Goal: Transaction & Acquisition: Purchase product/service

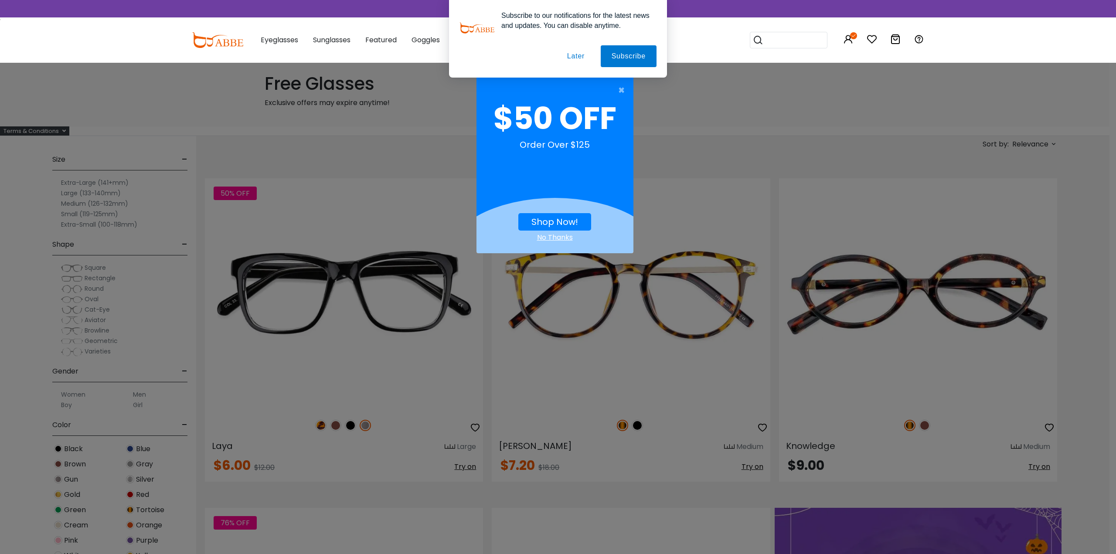
click at [585, 58] on button "Later" at bounding box center [575, 56] width 39 height 22
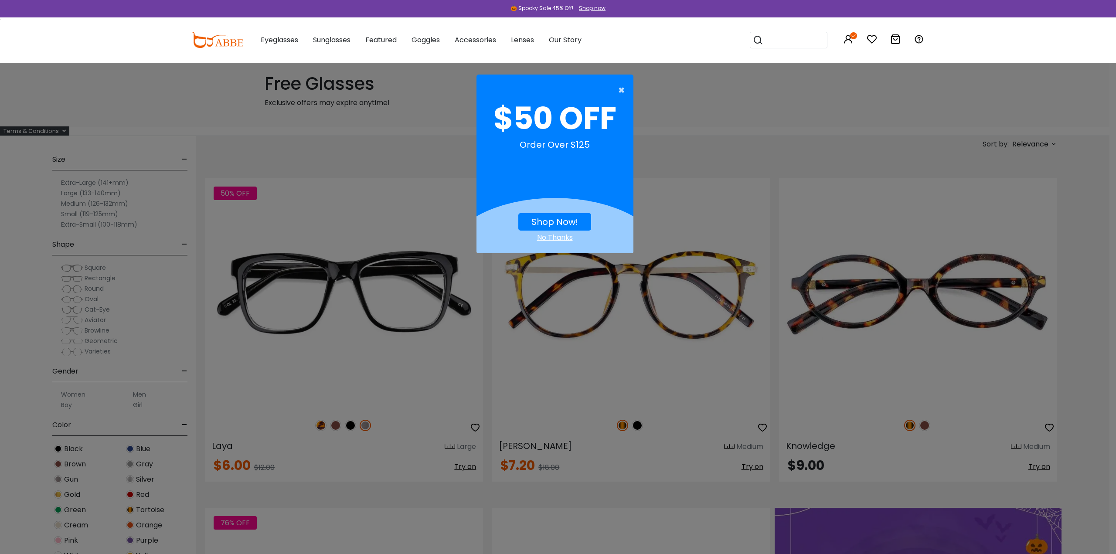
click at [623, 89] on span "×" at bounding box center [623, 90] width 11 height 17
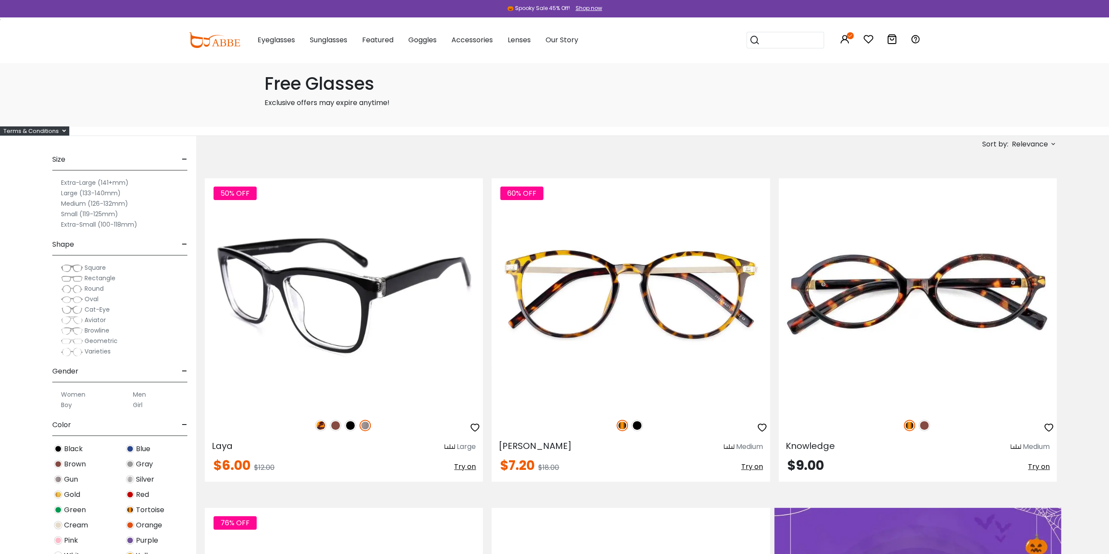
click at [321, 425] on img at bounding box center [320, 425] width 11 height 11
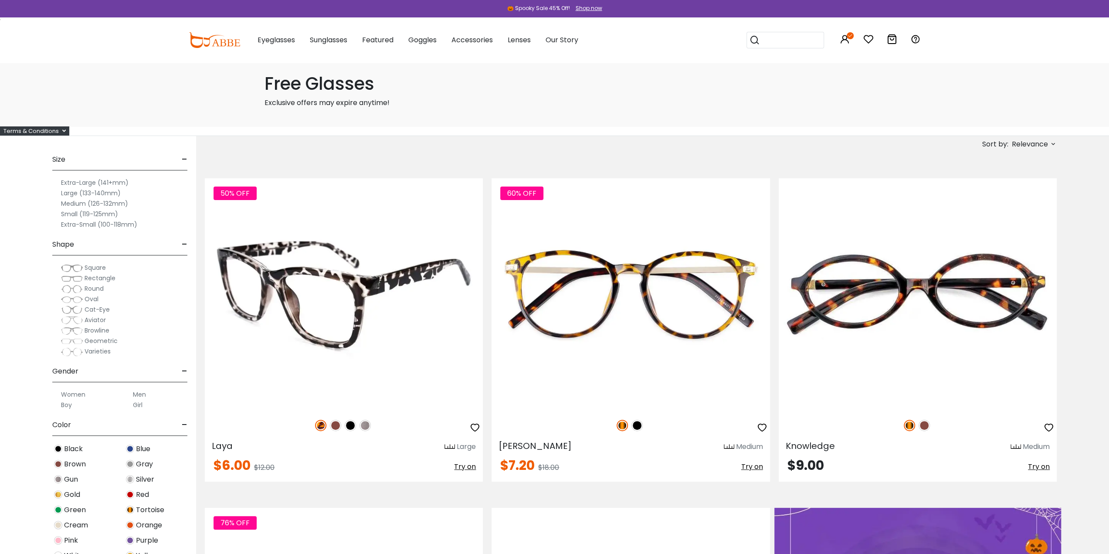
click at [337, 425] on img at bounding box center [335, 425] width 11 height 11
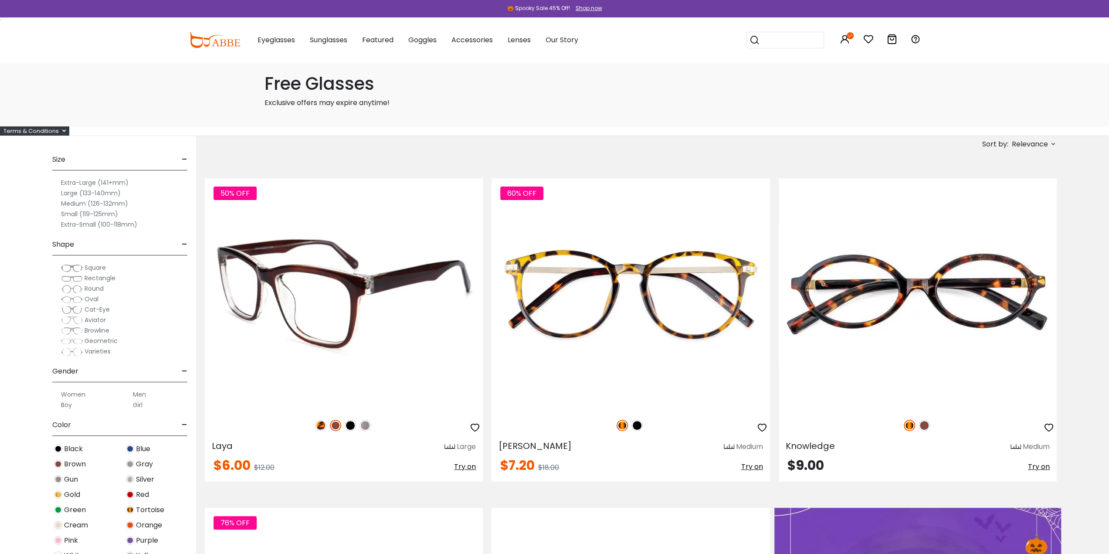
click at [365, 427] on img at bounding box center [365, 425] width 11 height 11
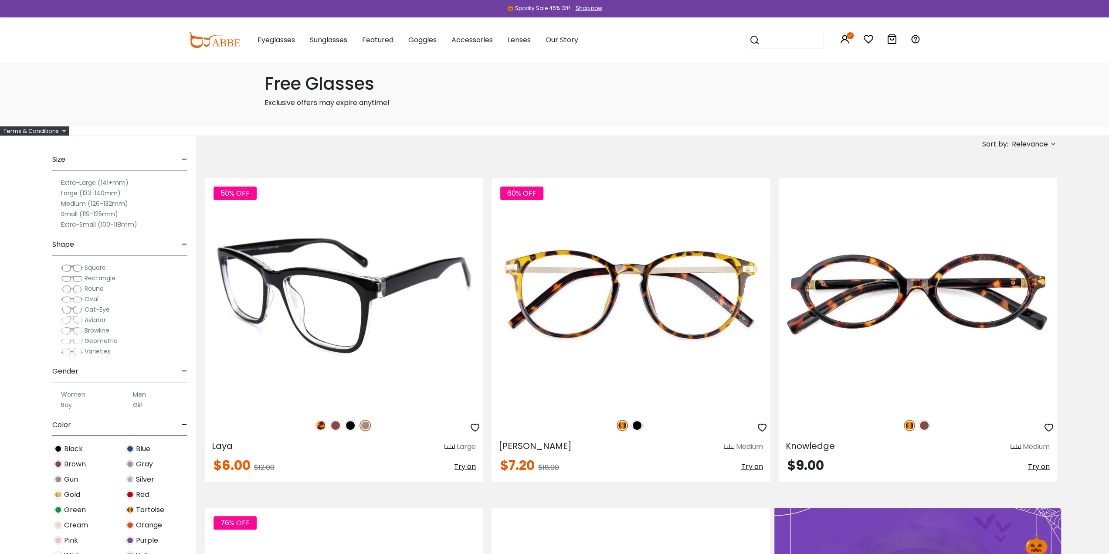
click at [348, 428] on img at bounding box center [350, 425] width 11 height 11
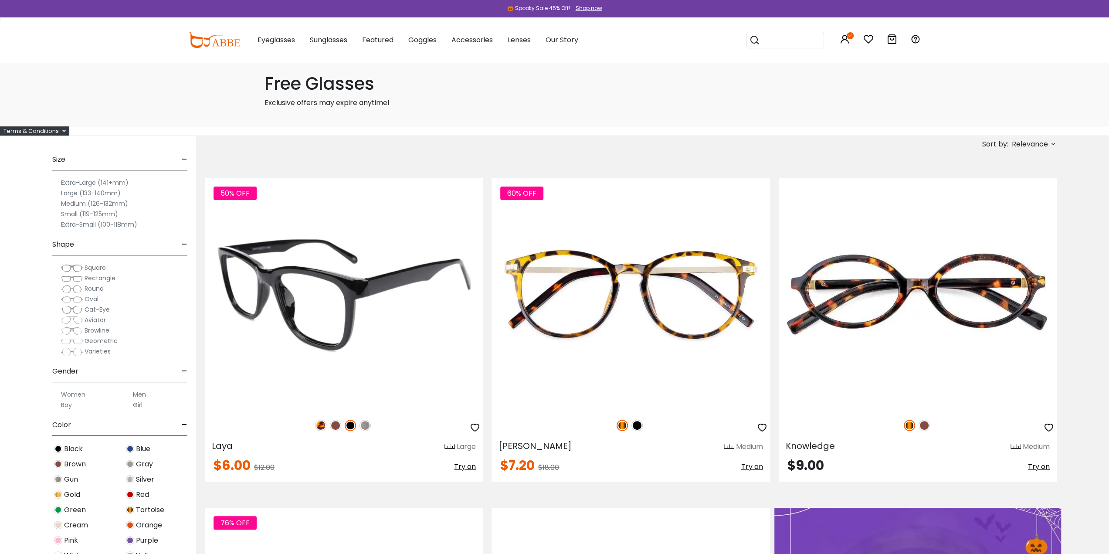
click at [369, 428] on img at bounding box center [365, 425] width 11 height 11
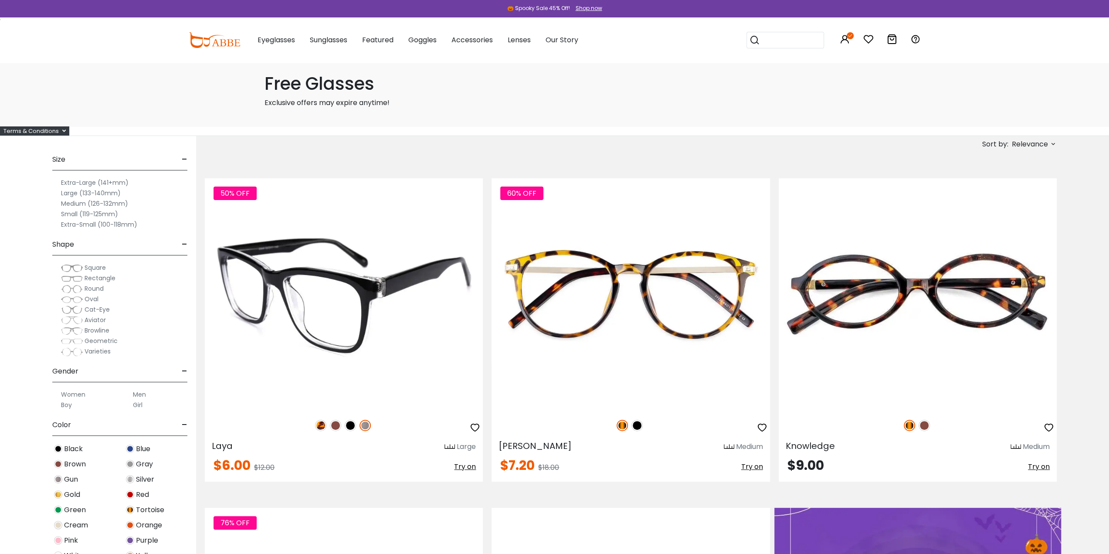
click at [386, 210] on img at bounding box center [344, 294] width 278 height 232
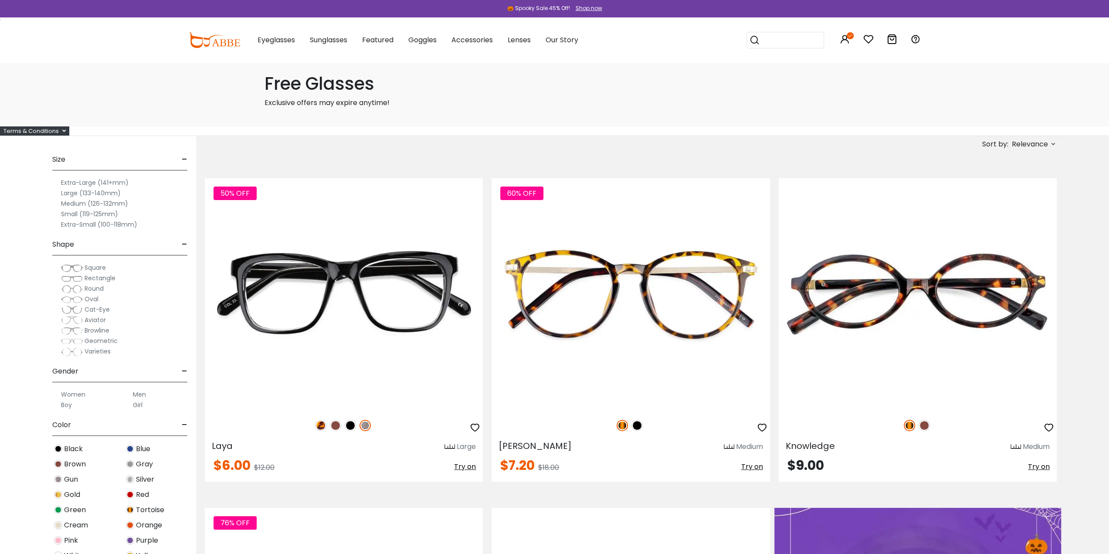
click at [336, 97] on div "Free Glasses Exclusive offers may expire anytime!" at bounding box center [555, 94] width 602 height 65
click at [336, 93] on h1 "Free Glasses" at bounding box center [555, 83] width 581 height 21
click at [486, 88] on h1 "Free Glasses" at bounding box center [555, 83] width 581 height 21
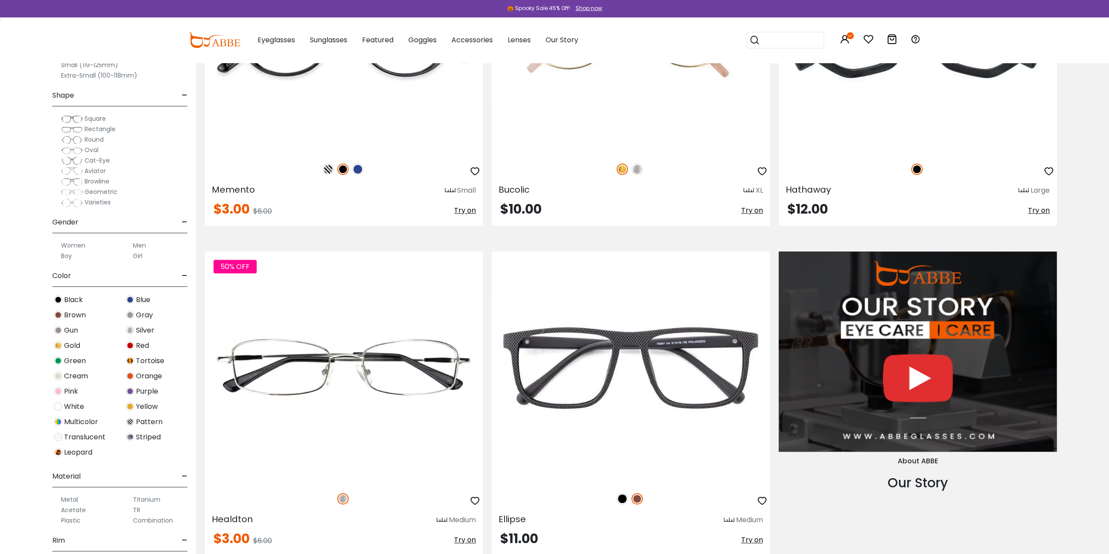
scroll to position [44, 0]
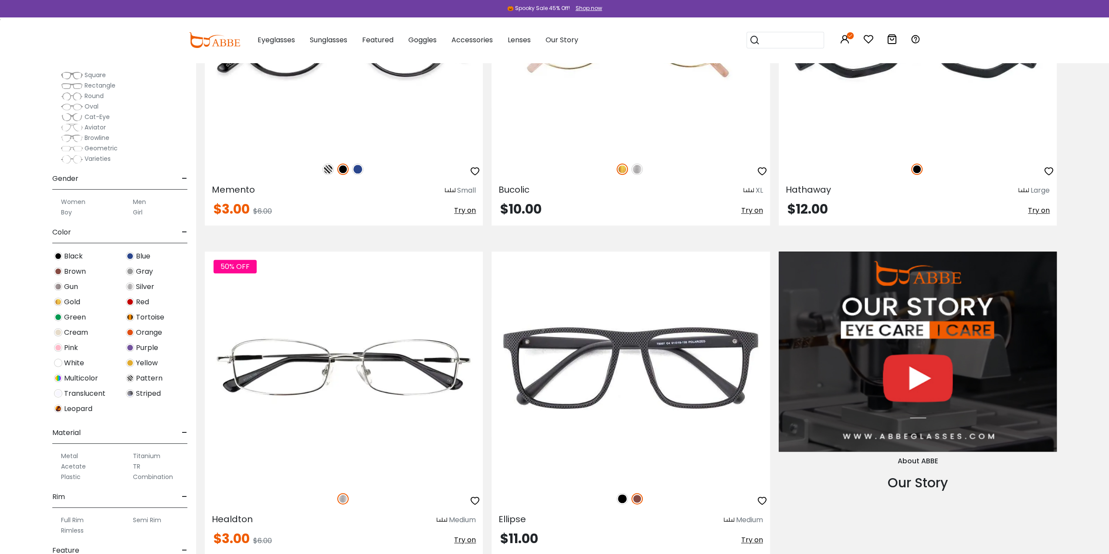
click at [142, 202] on label "Men" at bounding box center [139, 202] width 13 height 10
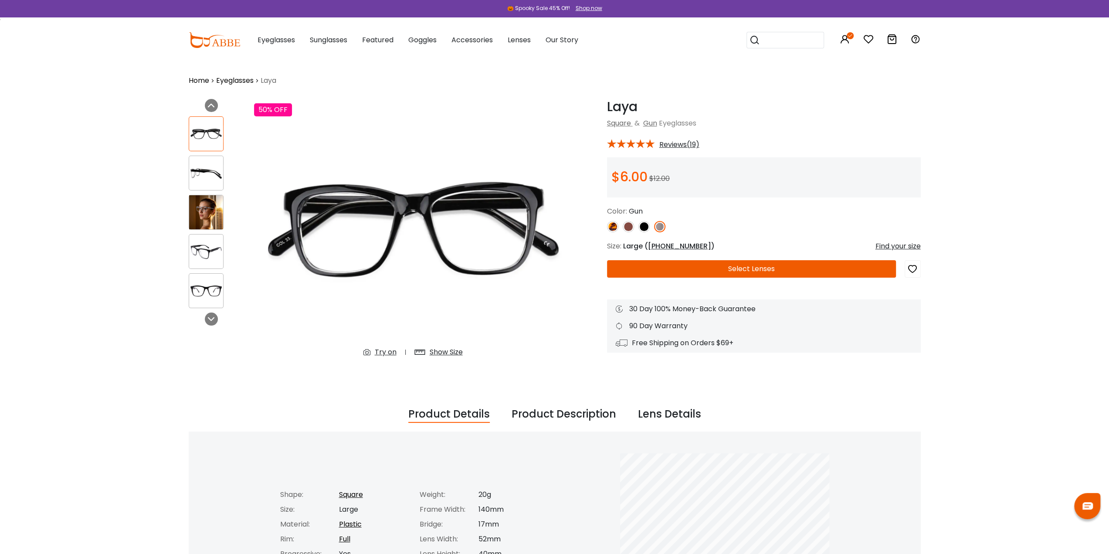
click at [205, 220] on img at bounding box center [206, 212] width 34 height 34
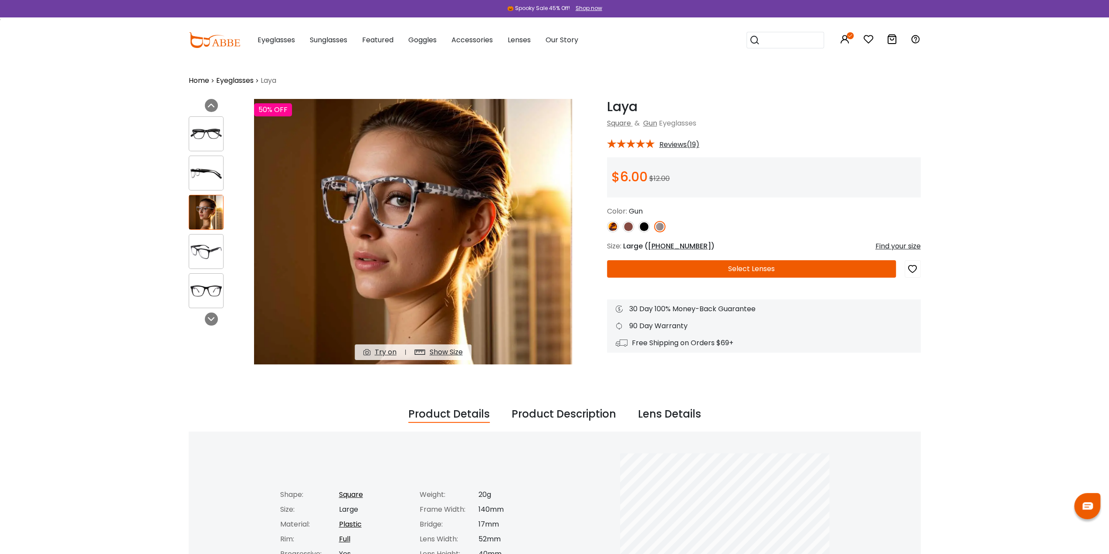
click at [773, 265] on button "Select Lenses" at bounding box center [751, 268] width 289 height 17
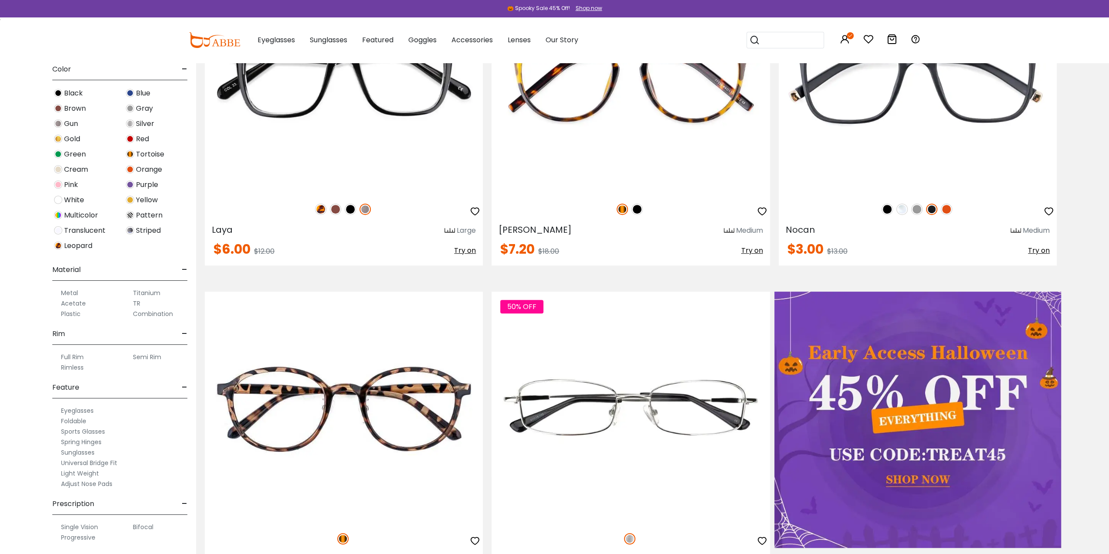
scroll to position [218, 0]
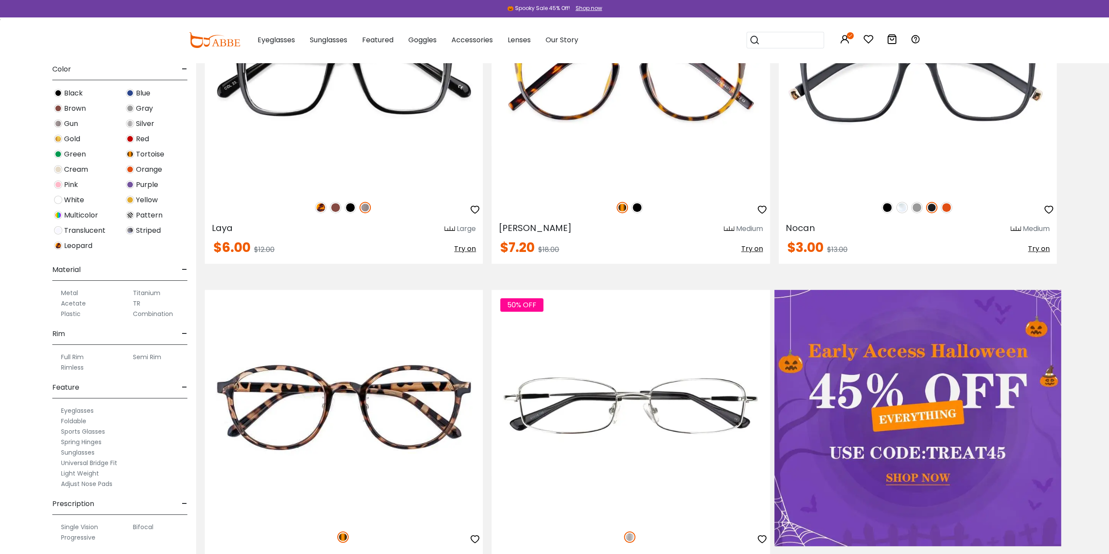
click at [87, 442] on label "Spring Hinges" at bounding box center [81, 442] width 41 height 10
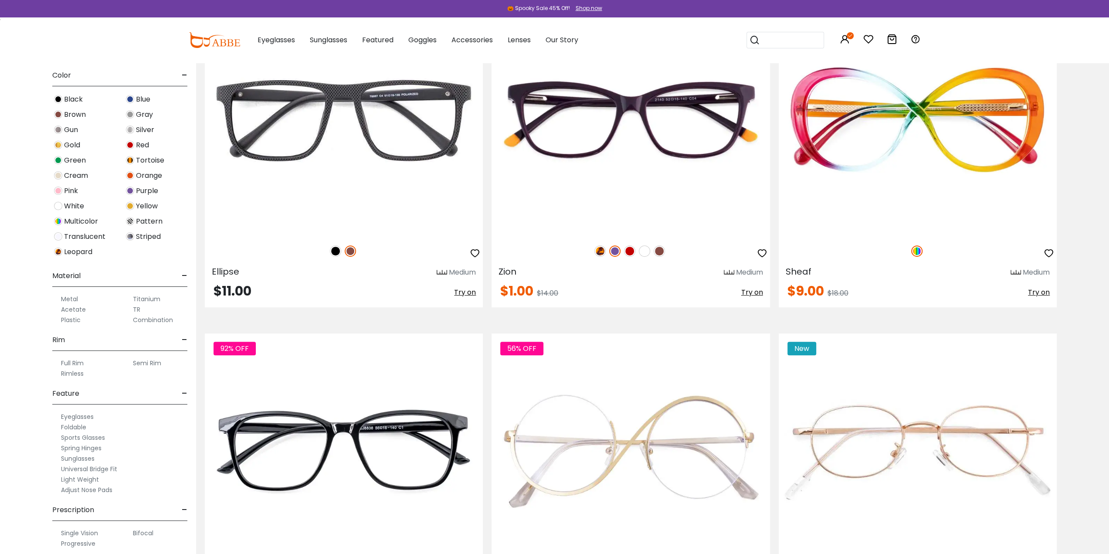
scroll to position [224, 0]
click at [88, 536] on label "Progressive" at bounding box center [78, 537] width 34 height 10
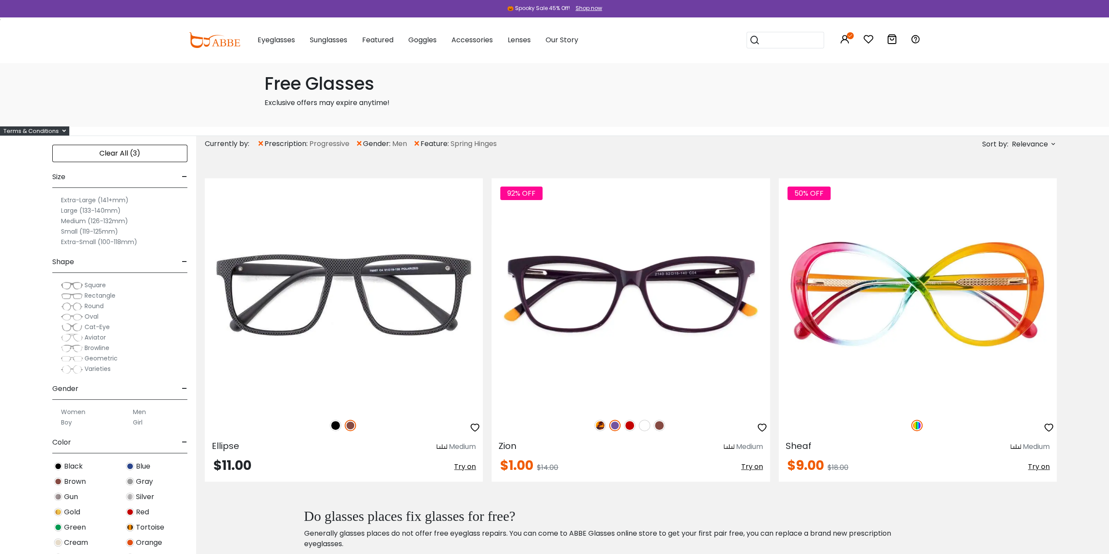
click at [167, 160] on div "Clear All (3)" at bounding box center [119, 153] width 135 height 17
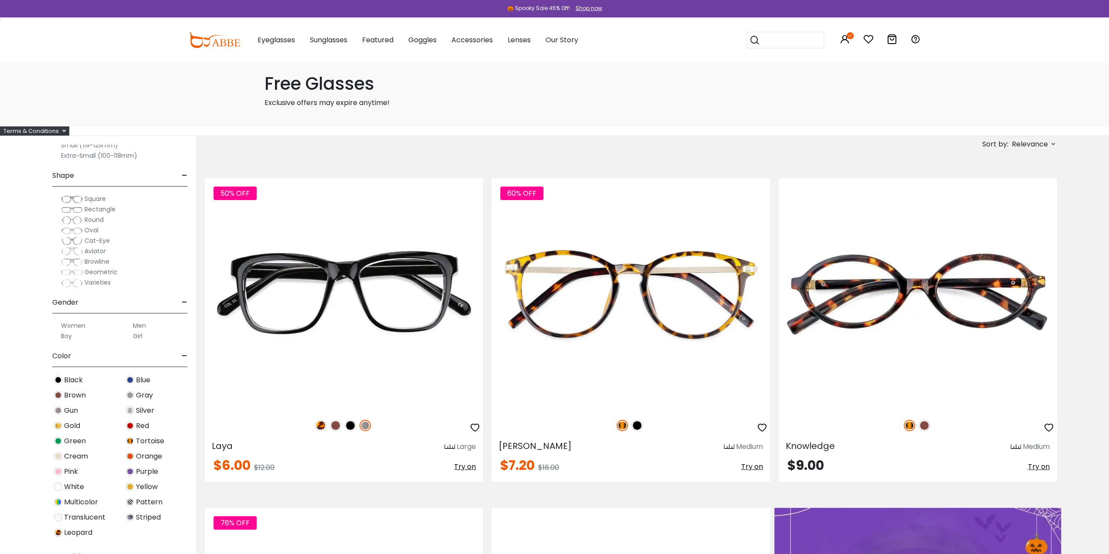
scroll to position [87, 0]
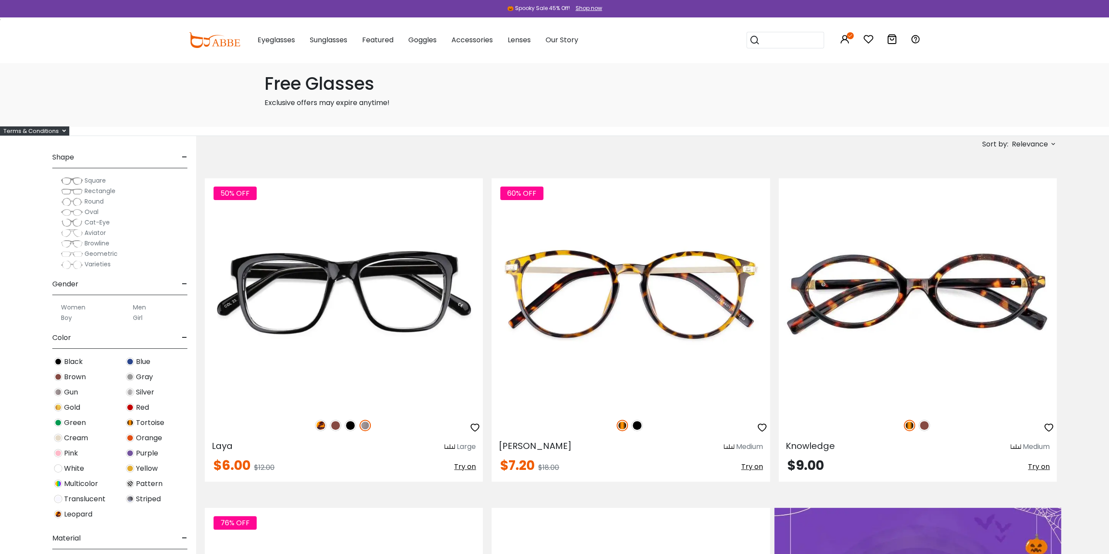
click at [141, 306] on label "Men" at bounding box center [139, 307] width 13 height 10
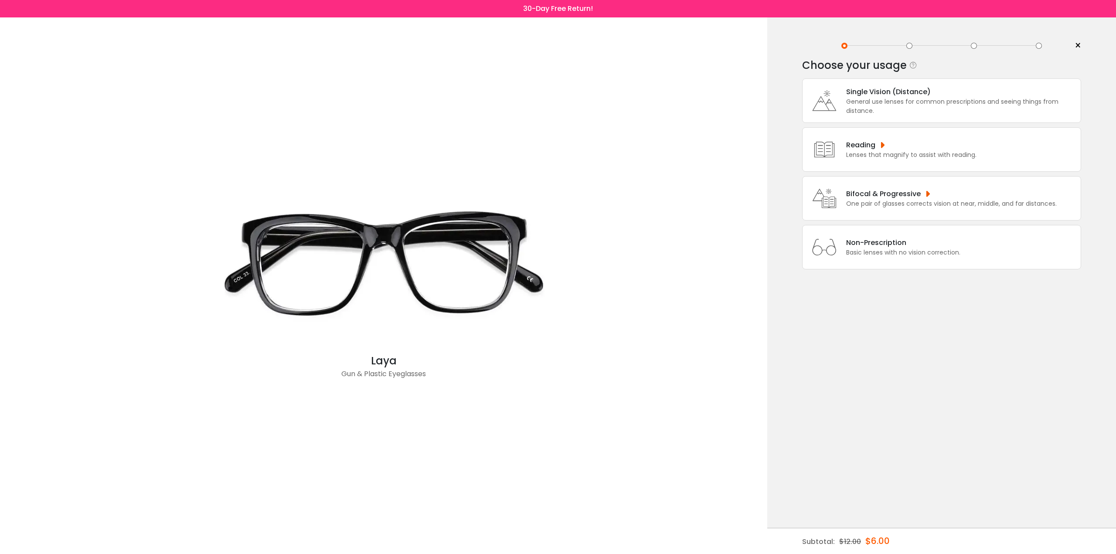
click at [892, 203] on div "One pair of glasses corrects vision at near, middle, and far distances." at bounding box center [951, 203] width 211 height 9
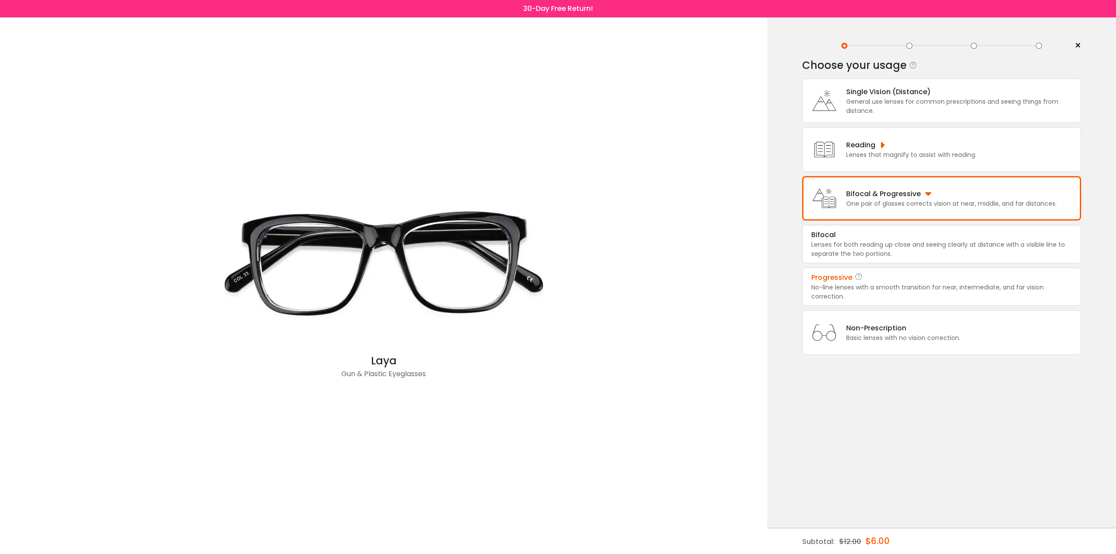
click at [902, 275] on div "Progressive" at bounding box center [941, 277] width 261 height 10
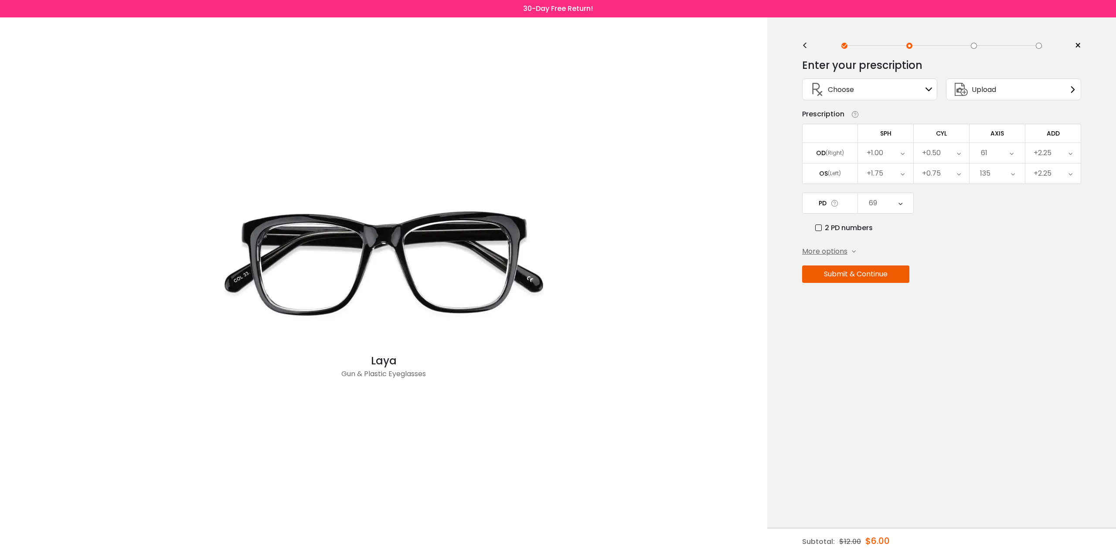
click at [869, 270] on button "Submit & Continue" at bounding box center [855, 273] width 107 height 17
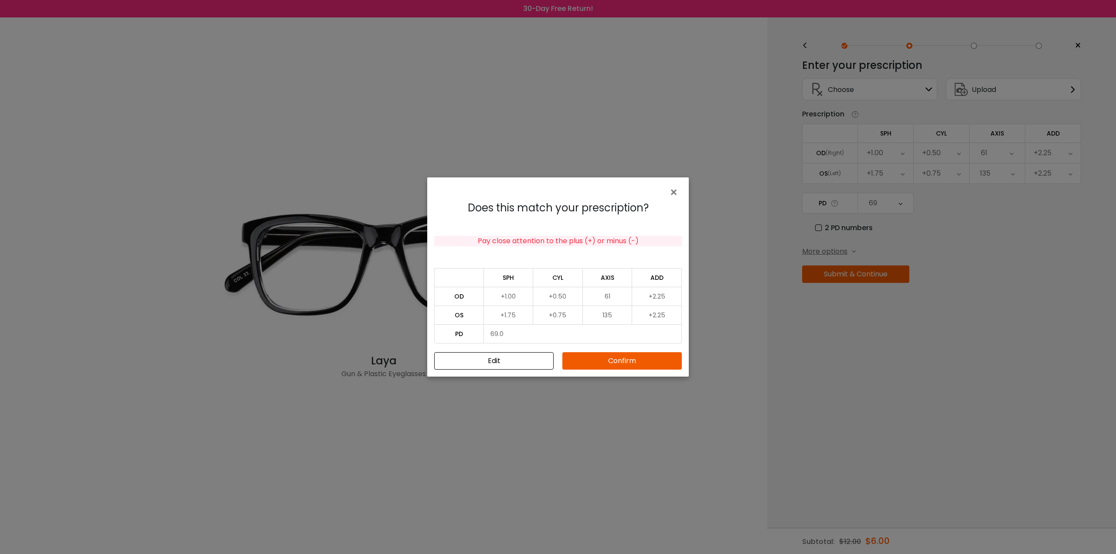
click at [631, 363] on button "Confirm" at bounding box center [621, 360] width 119 height 17
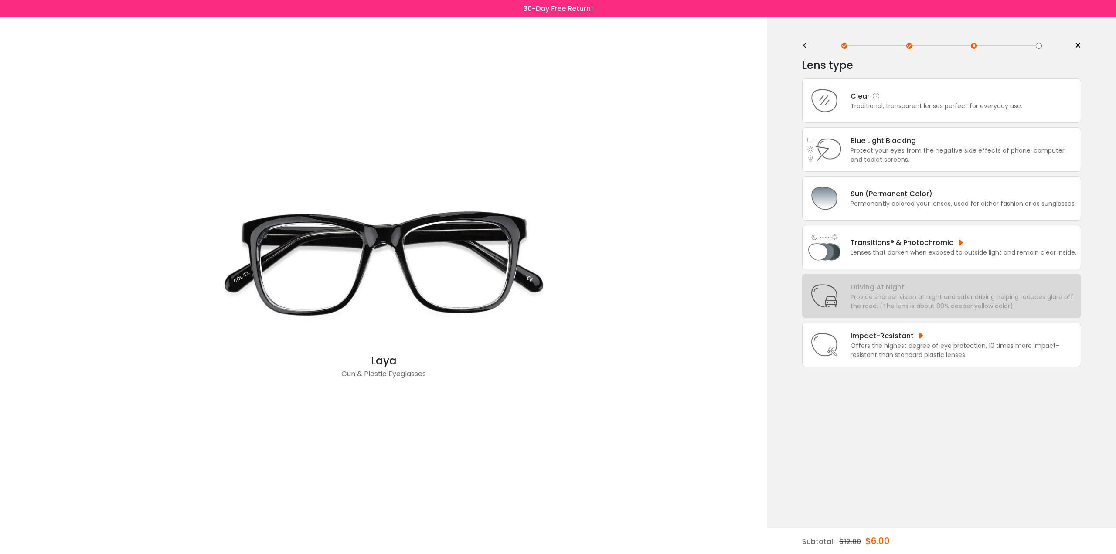
click at [888, 103] on div "Traditional, transparent lenses perfect for everyday use." at bounding box center [936, 106] width 172 height 9
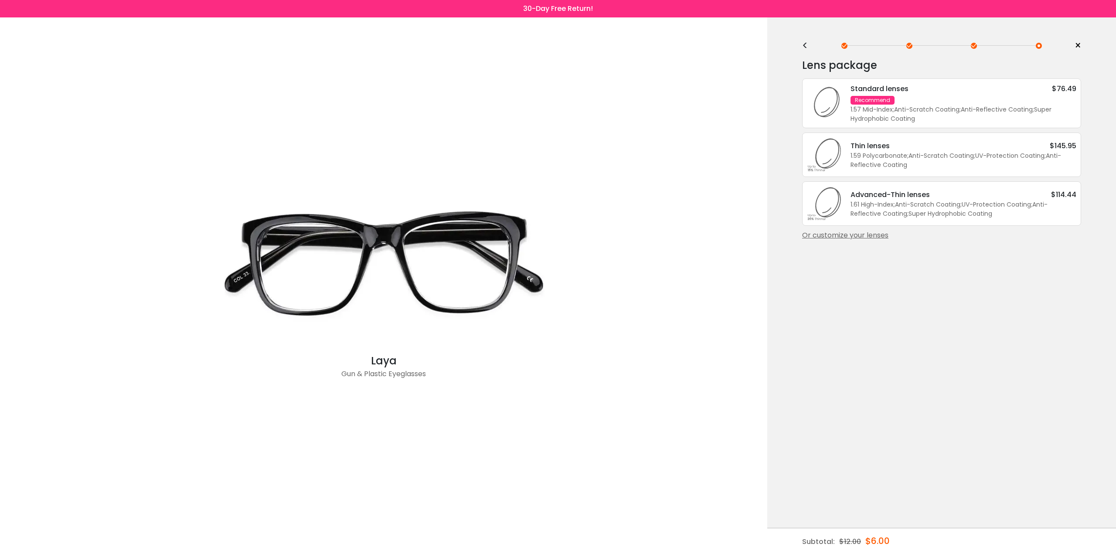
click at [953, 106] on div "1.57 Mid-Index ; Anti-Scratch Coating ; Anti-Reflective Coating ; Super Hydroph…" at bounding box center [963, 114] width 226 height 18
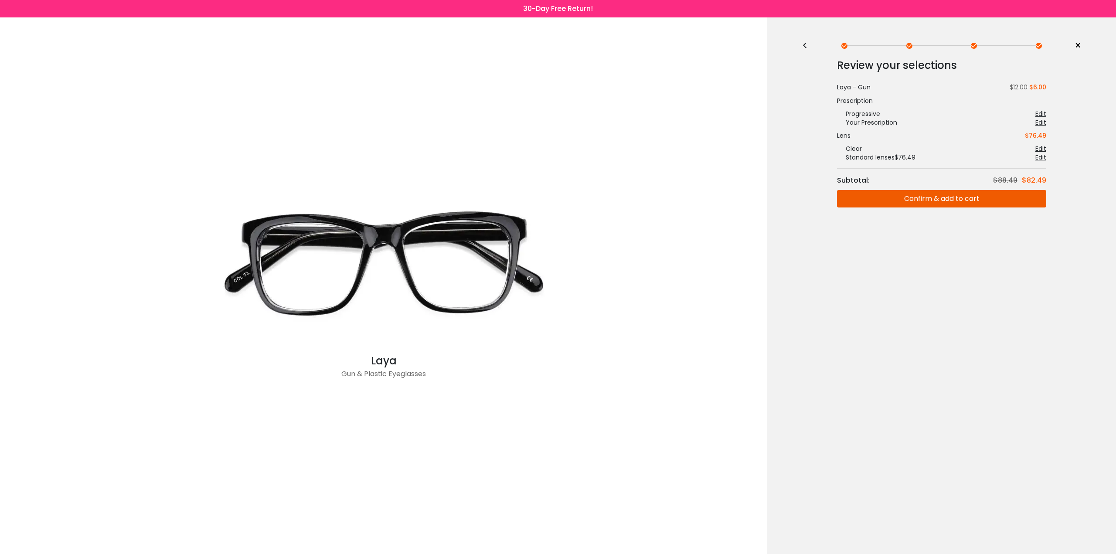
click at [977, 195] on button "Confirm & add to cart" at bounding box center [941, 198] width 209 height 17
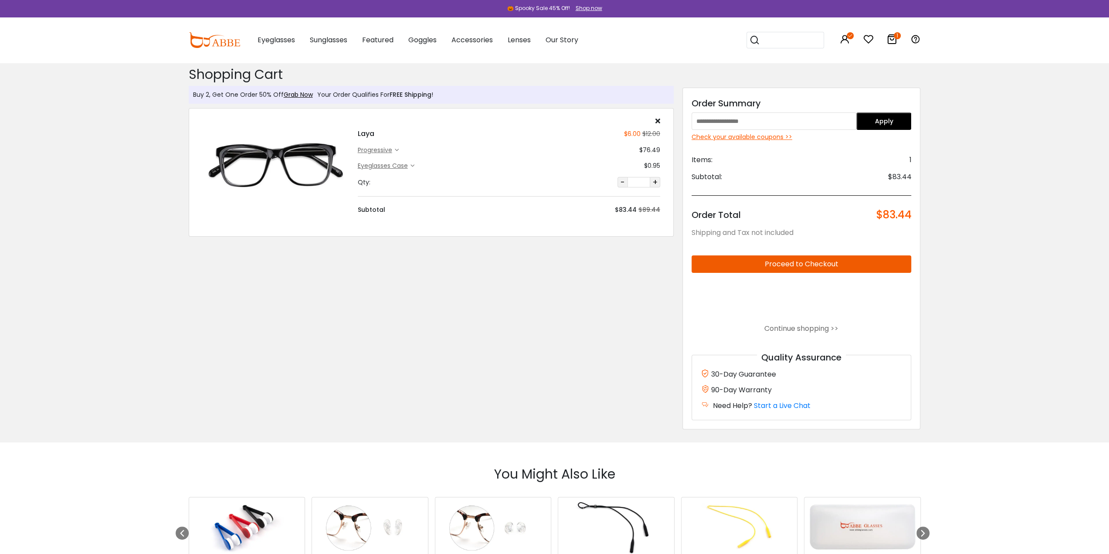
click at [802, 123] on input "text" at bounding box center [774, 120] width 165 height 17
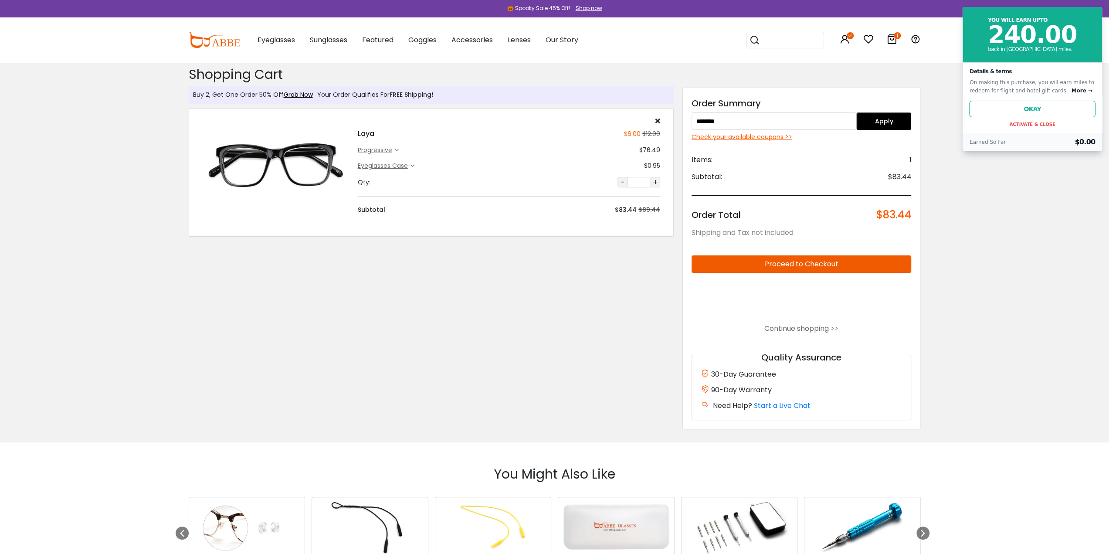
type input "********"
click at [883, 121] on button "Apply" at bounding box center [884, 120] width 55 height 17
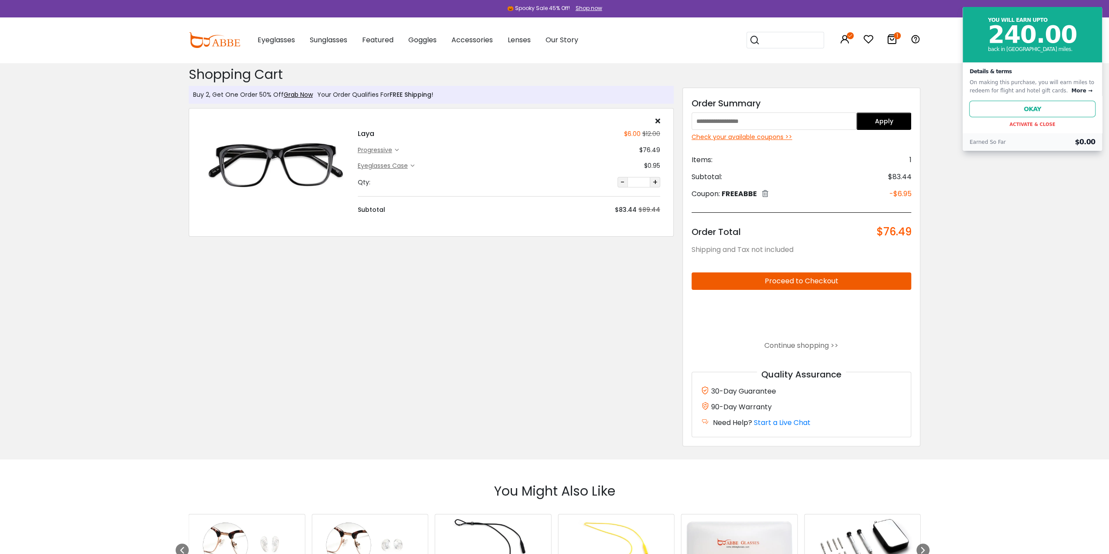
type input "********"
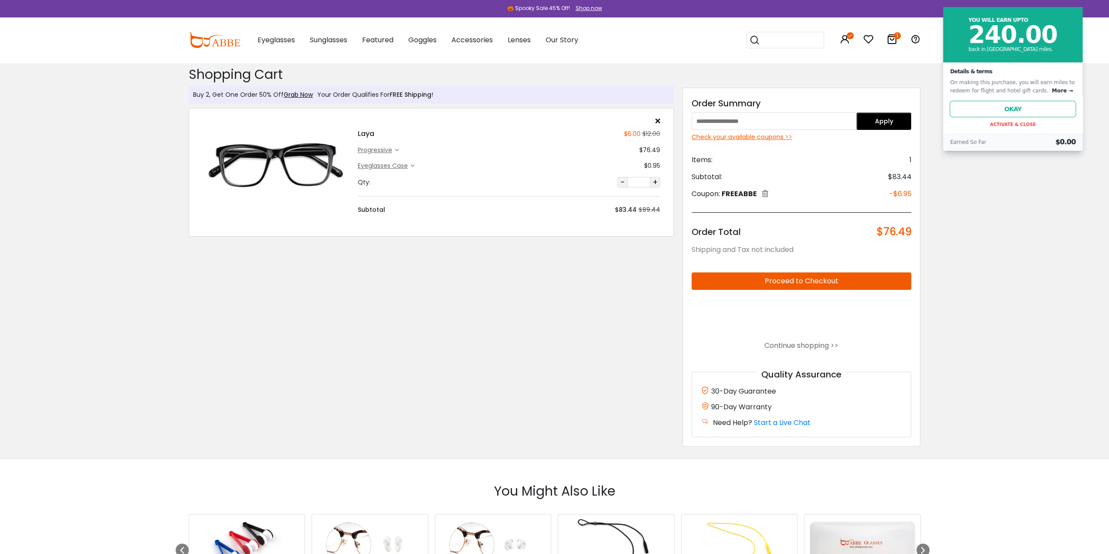
type input "********"
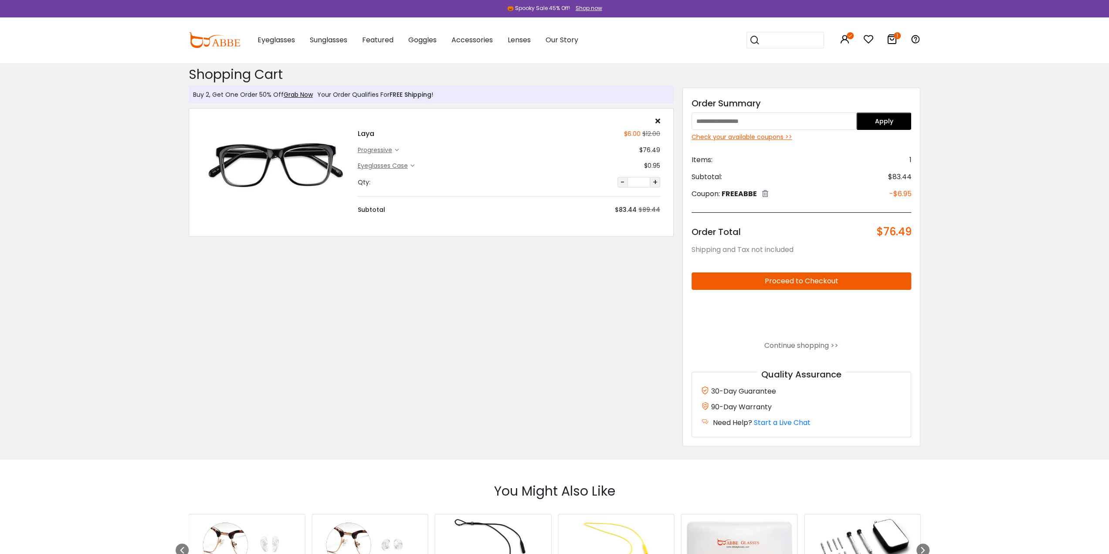
click at [738, 136] on div "Check your available coupons >>" at bounding box center [802, 137] width 220 height 9
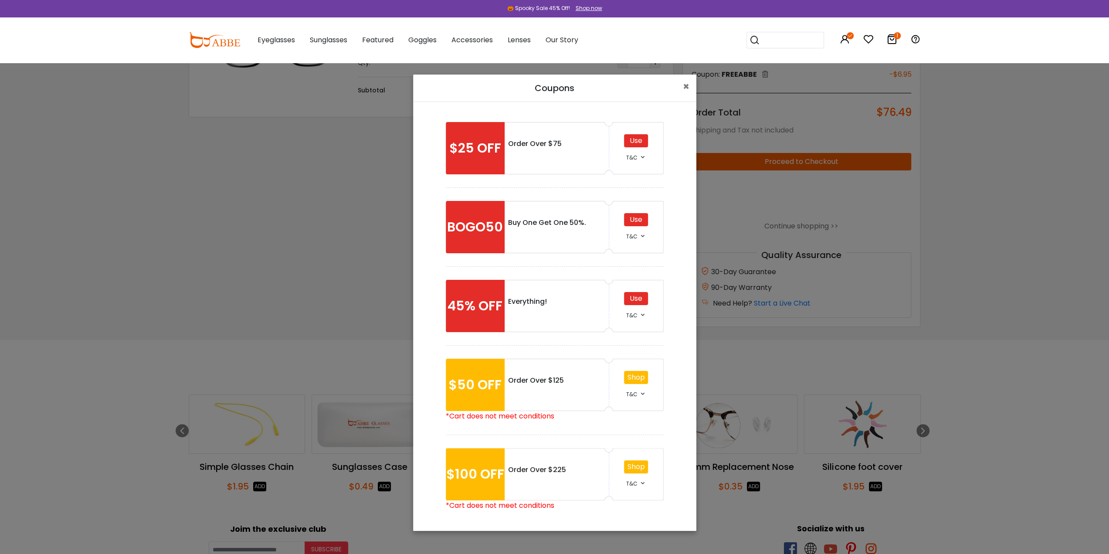
scroll to position [131, 0]
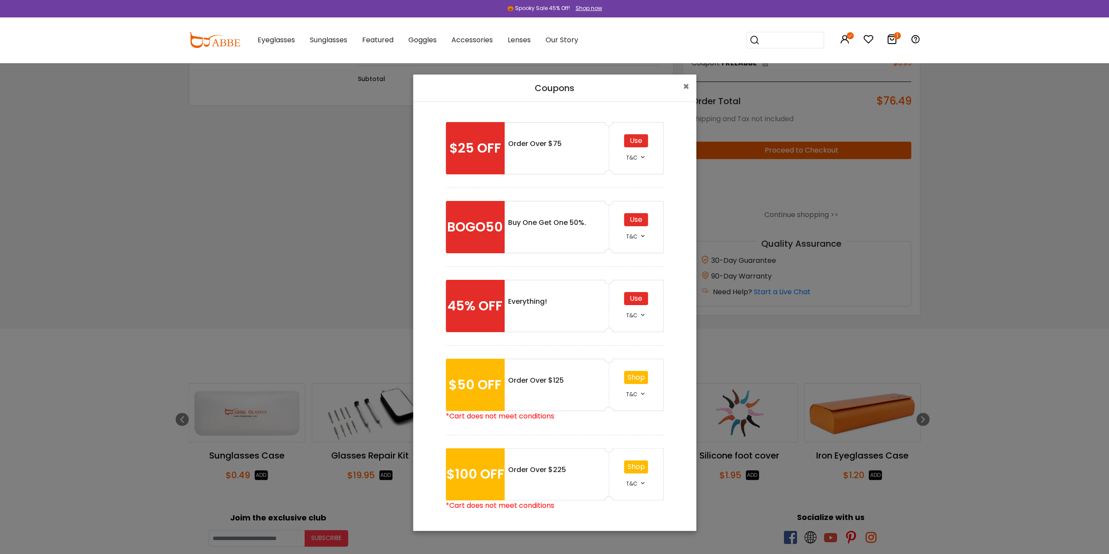
click at [636, 296] on div "Use" at bounding box center [636, 298] width 24 height 13
